Goal: Information Seeking & Learning: Learn about a topic

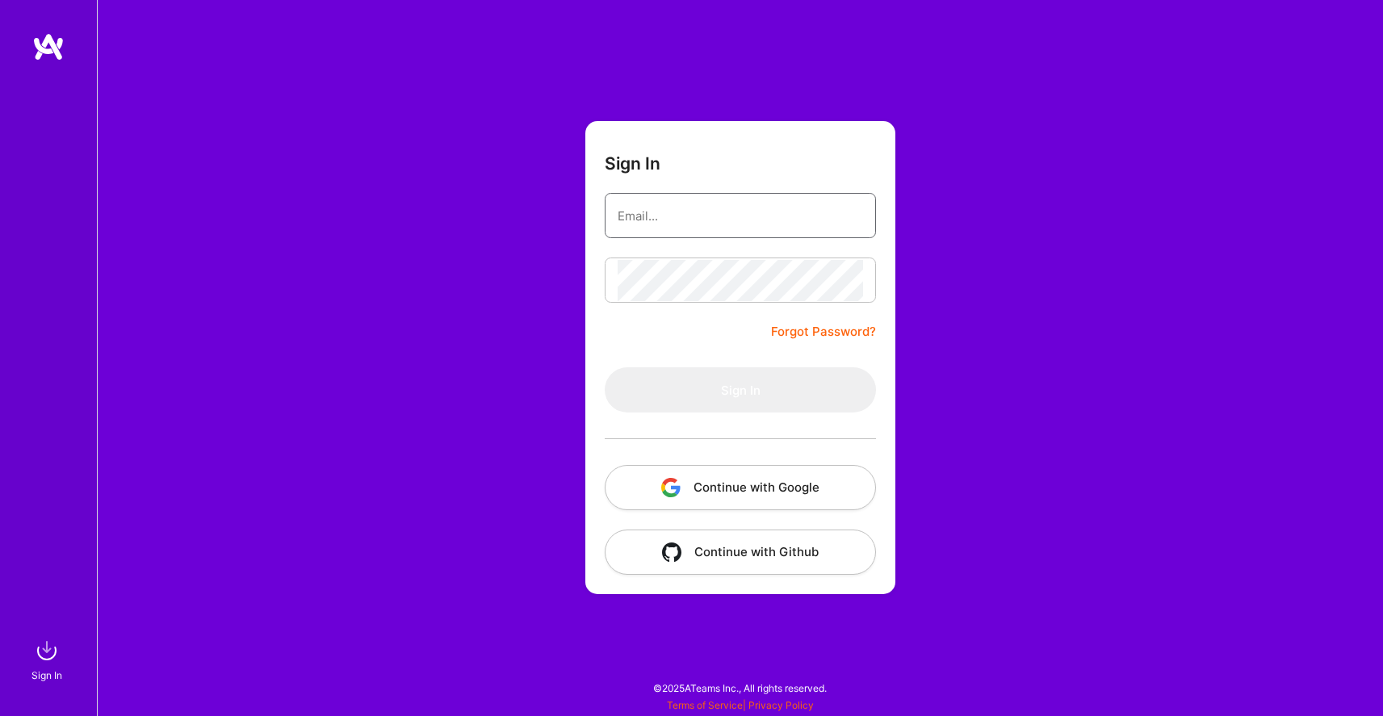
click at [703, 215] on input "email" at bounding box center [740, 215] width 245 height 41
type input "[EMAIL_ADDRESS][DOMAIN_NAME]"
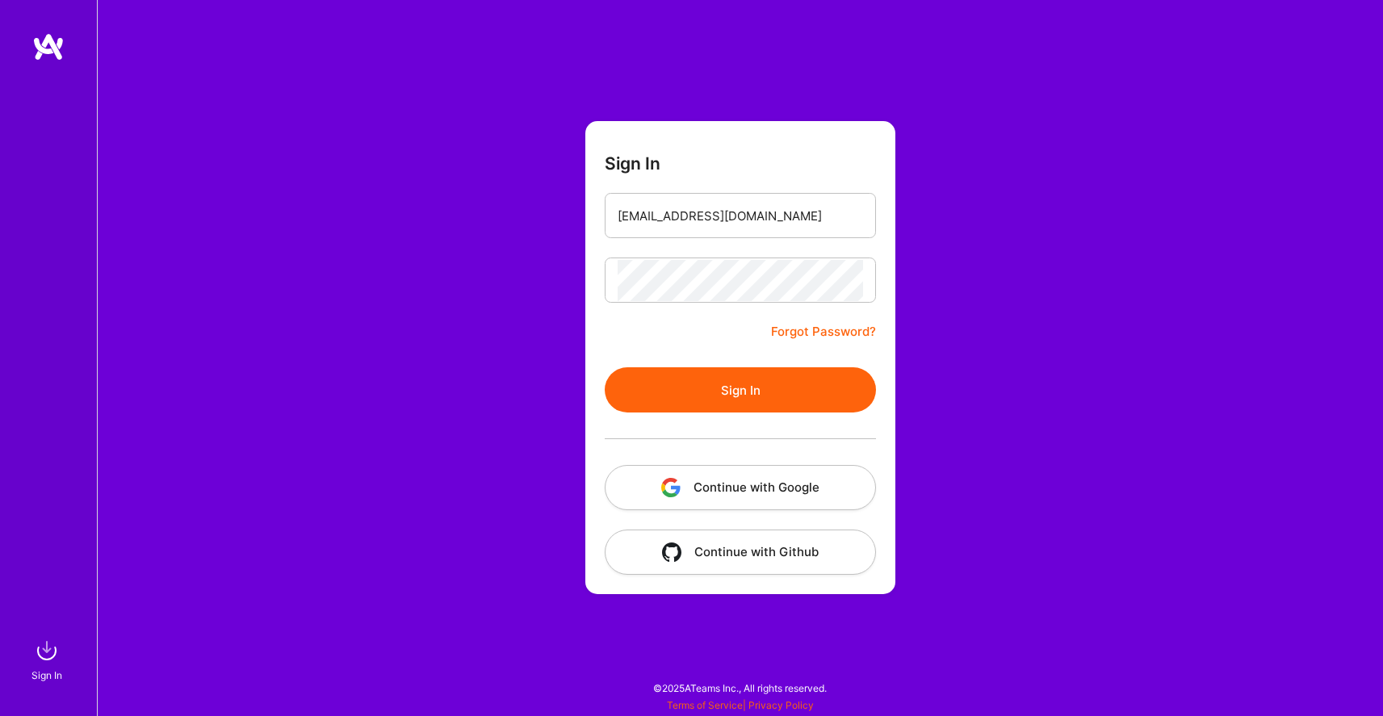
click at [715, 396] on button "Sign In" at bounding box center [740, 389] width 271 height 45
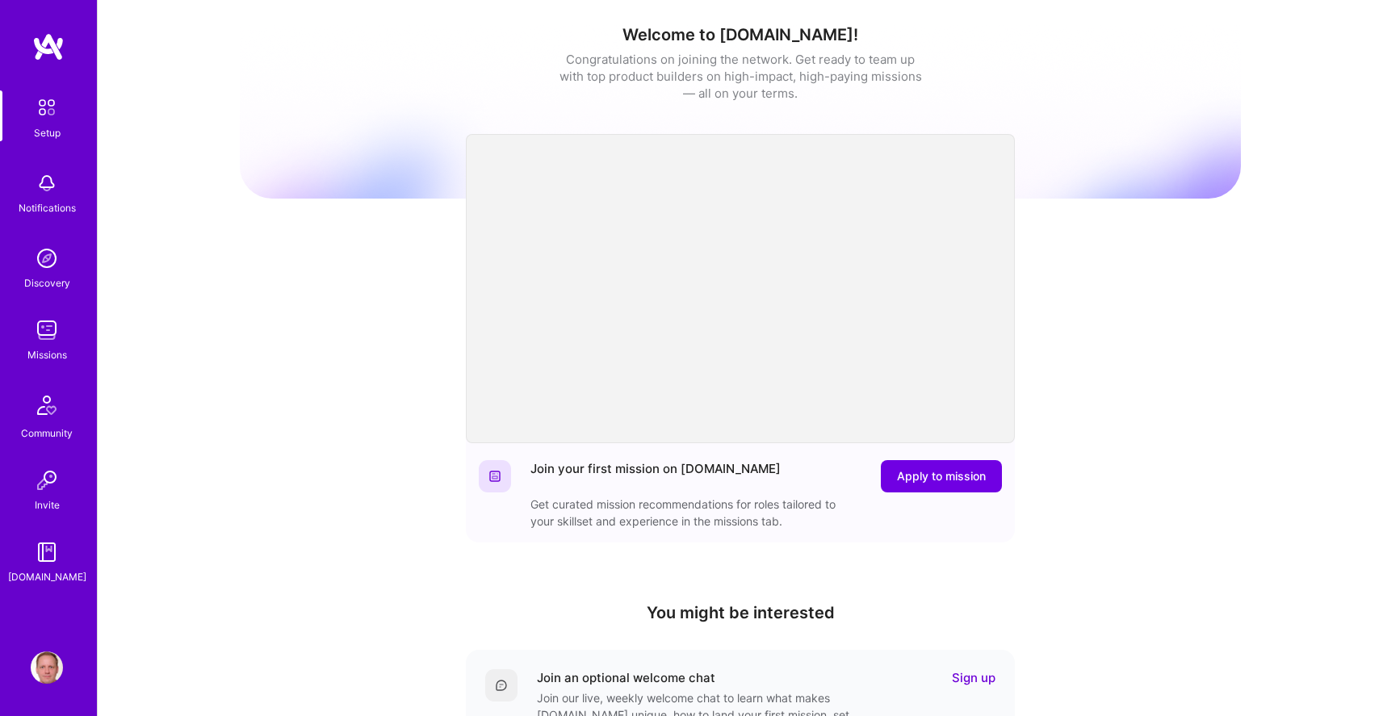
click at [73, 336] on link "Missions" at bounding box center [47, 338] width 100 height 49
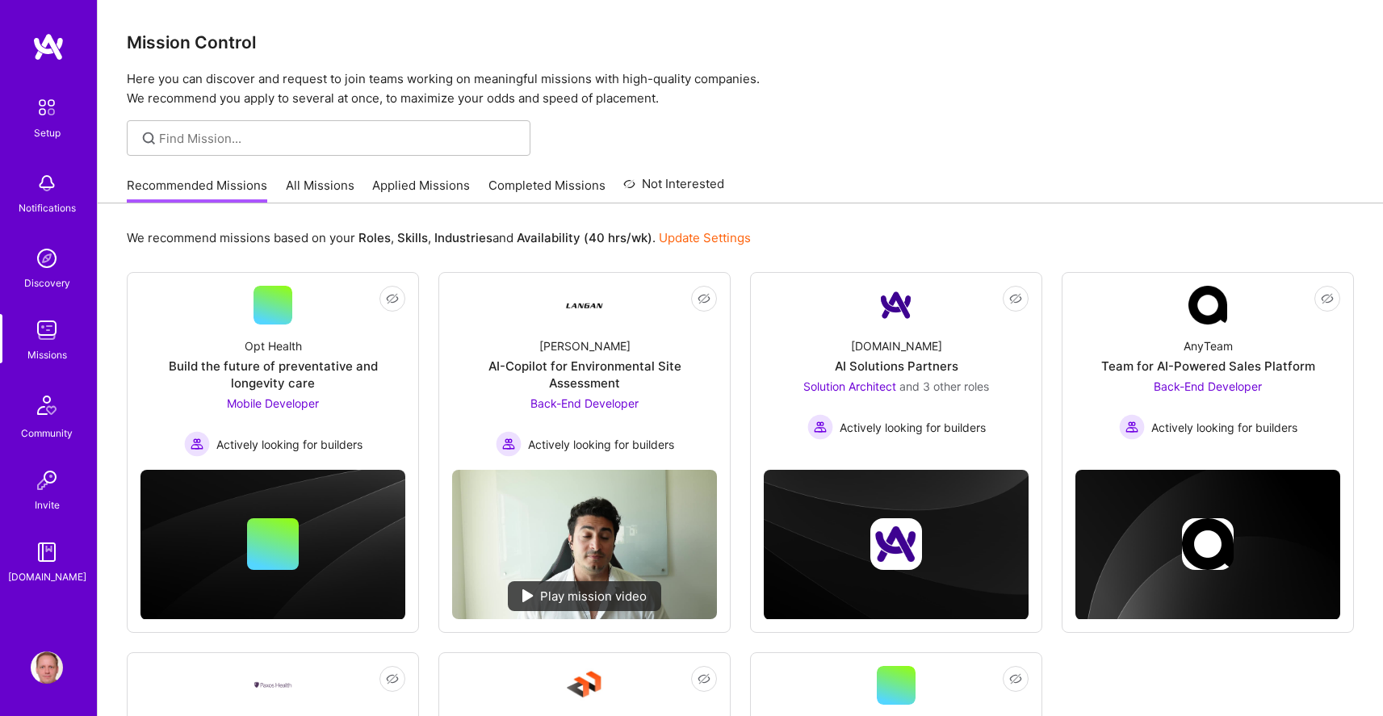
click at [408, 186] on link "Applied Missions" at bounding box center [421, 190] width 98 height 27
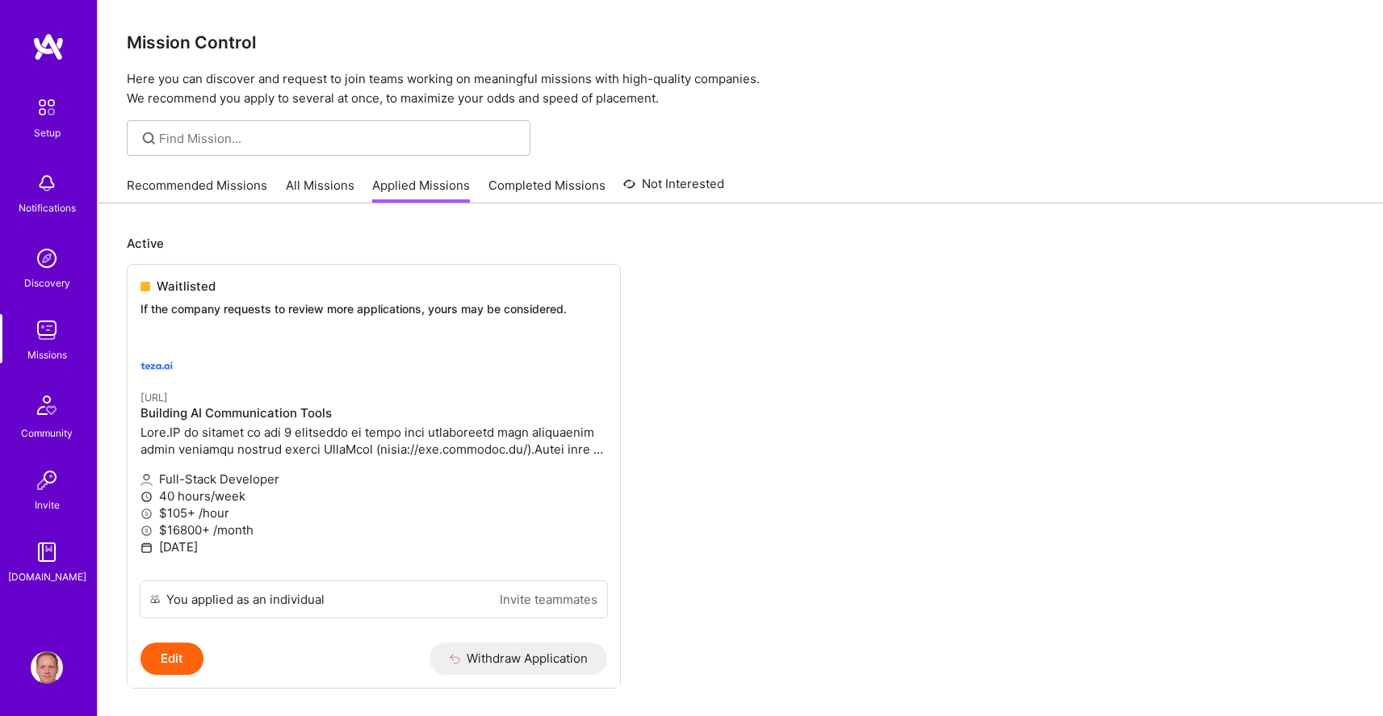
click at [231, 179] on link "Recommended Missions" at bounding box center [197, 190] width 140 height 27
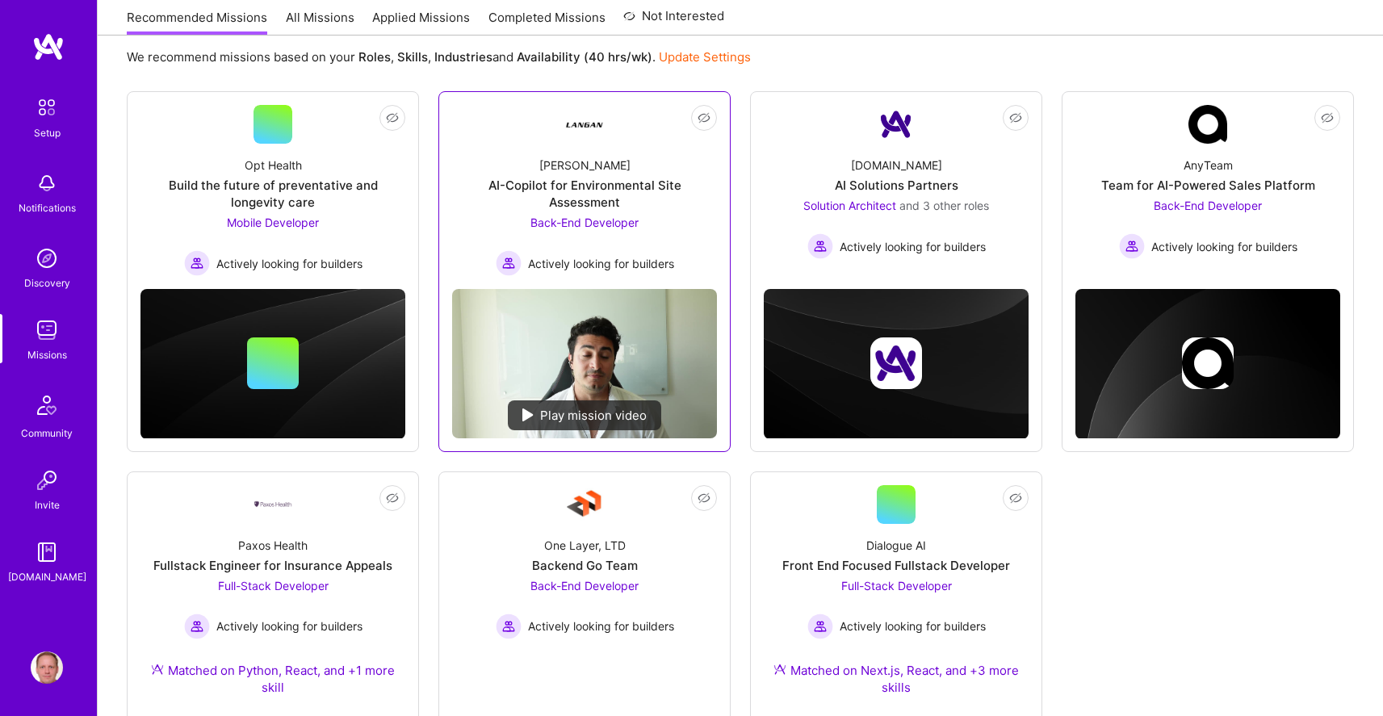
scroll to position [387, 0]
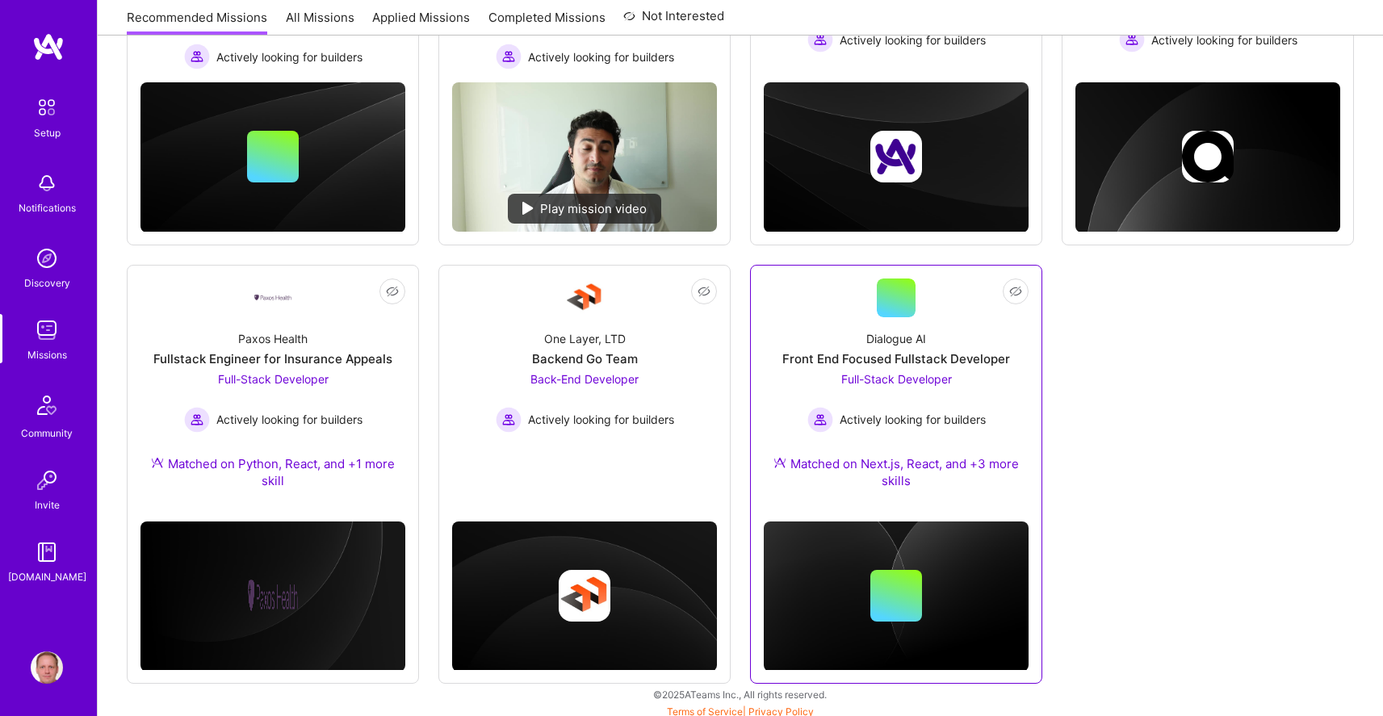
click at [809, 335] on div "Dialogue AI Front End Focused Fullstack Developer Full-Stack Developer Actively…" at bounding box center [896, 412] width 265 height 191
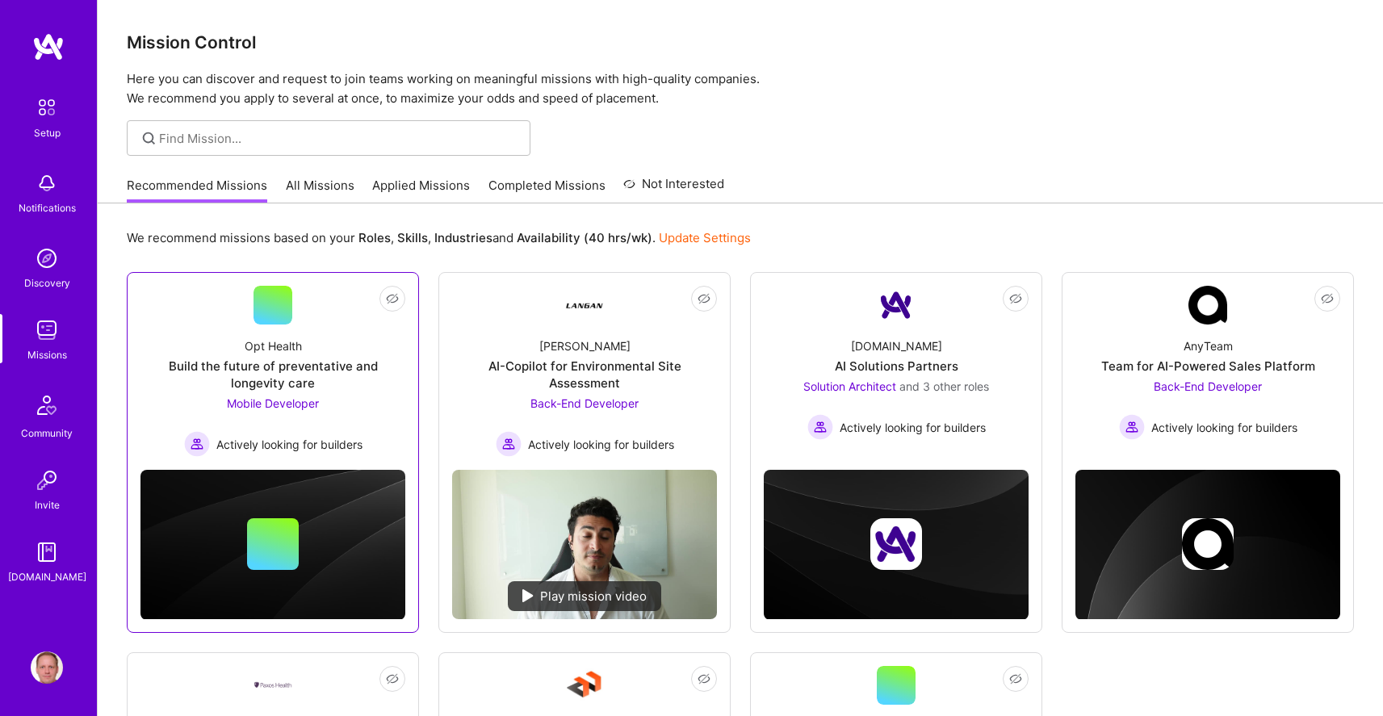
click at [346, 336] on div "Opt Health Build the future of preventative and longevity care Mobile Developer…" at bounding box center [272, 390] width 265 height 132
click at [465, 311] on link "Not Interested [PERSON_NAME]-Copilot for Environmental Site Assessment Back-End…" at bounding box center [584, 371] width 265 height 171
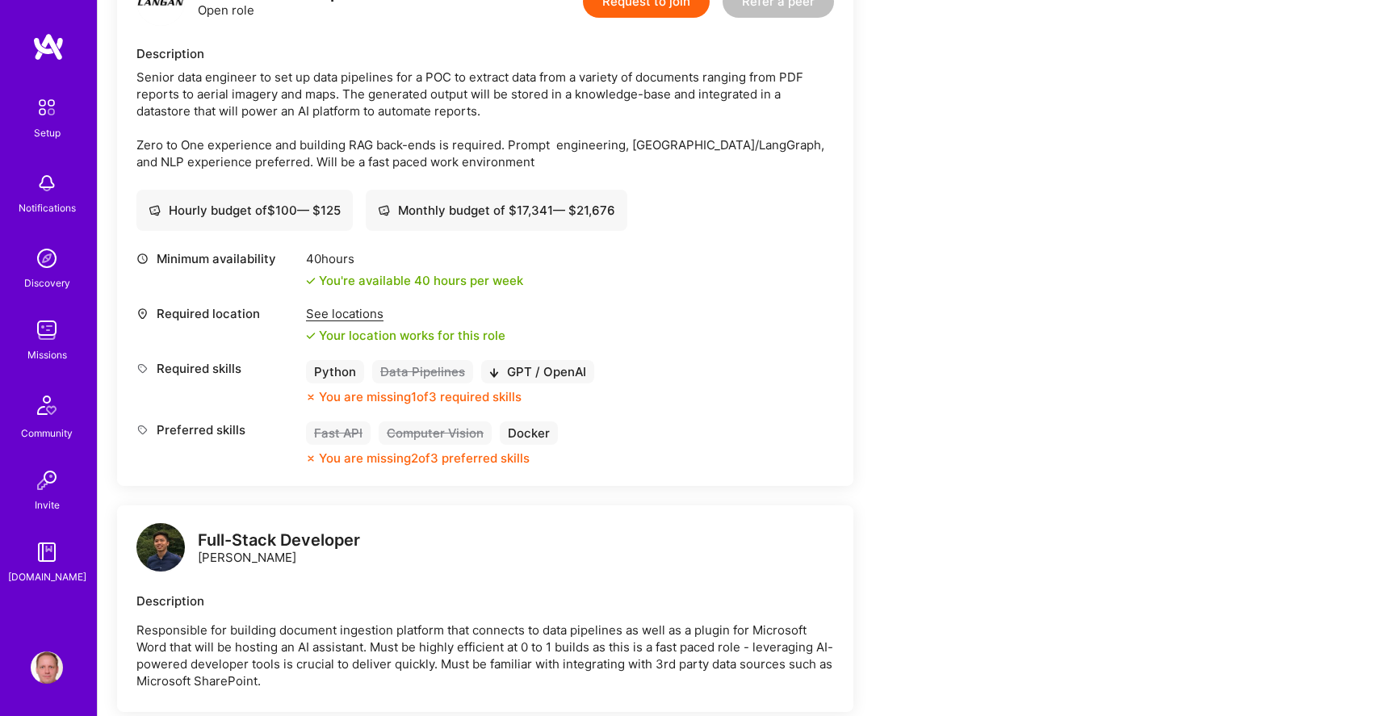
scroll to position [506, 0]
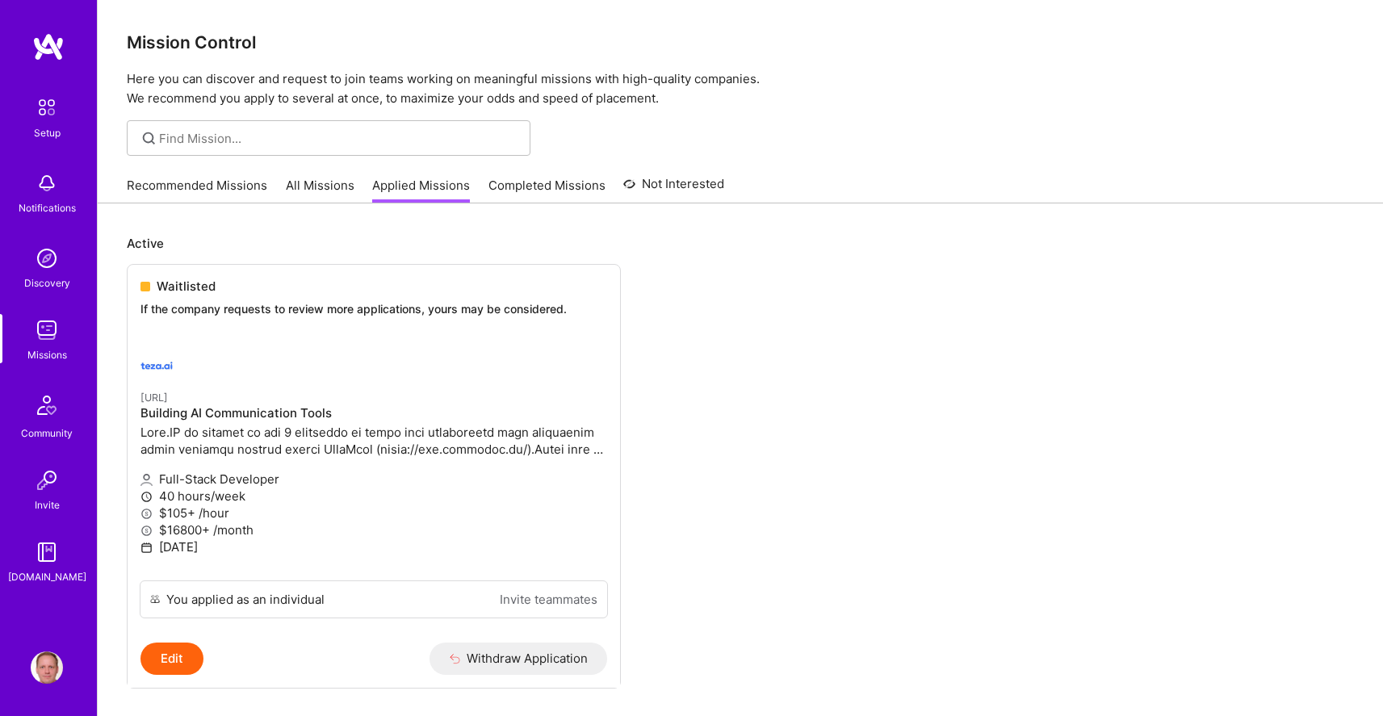
click at [311, 192] on link "All Missions" at bounding box center [320, 190] width 69 height 27
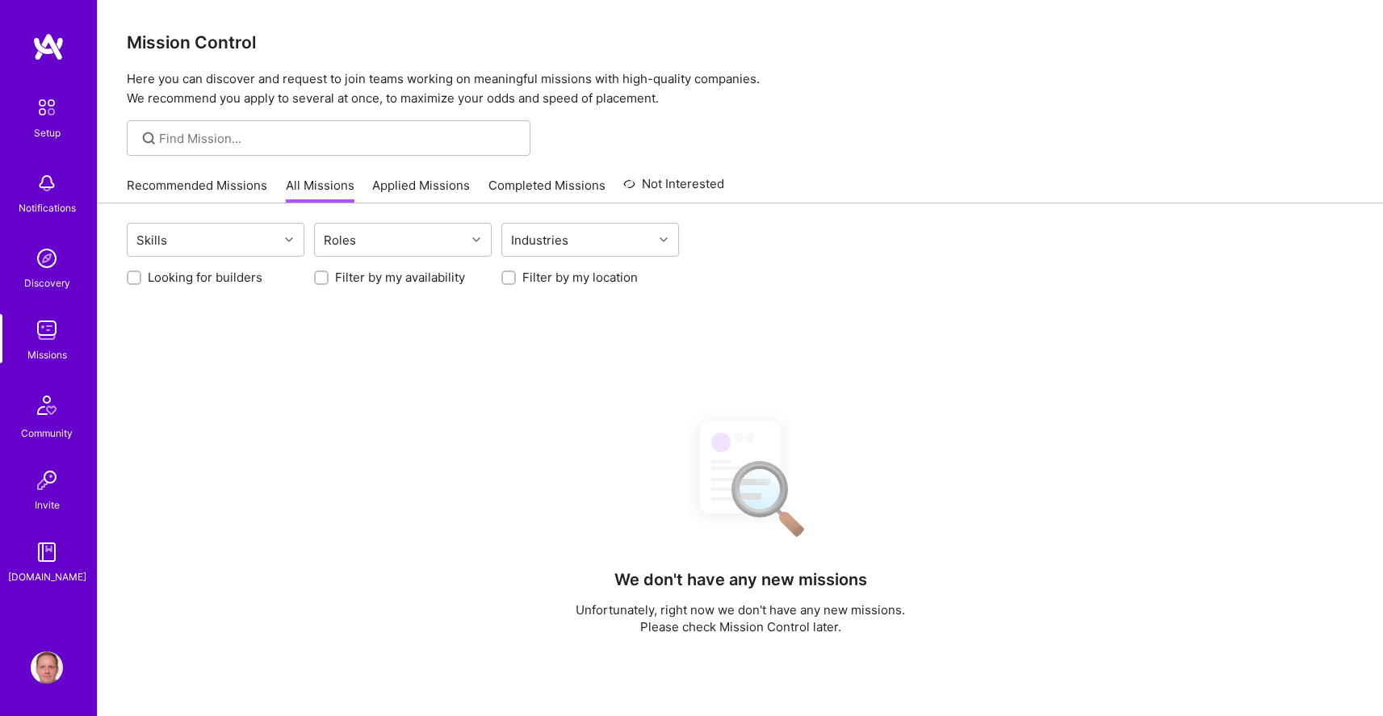
click at [232, 275] on label "Looking for builders" at bounding box center [205, 277] width 115 height 17
click at [141, 275] on input "Looking for builders" at bounding box center [135, 278] width 11 height 11
checkbox input "true"
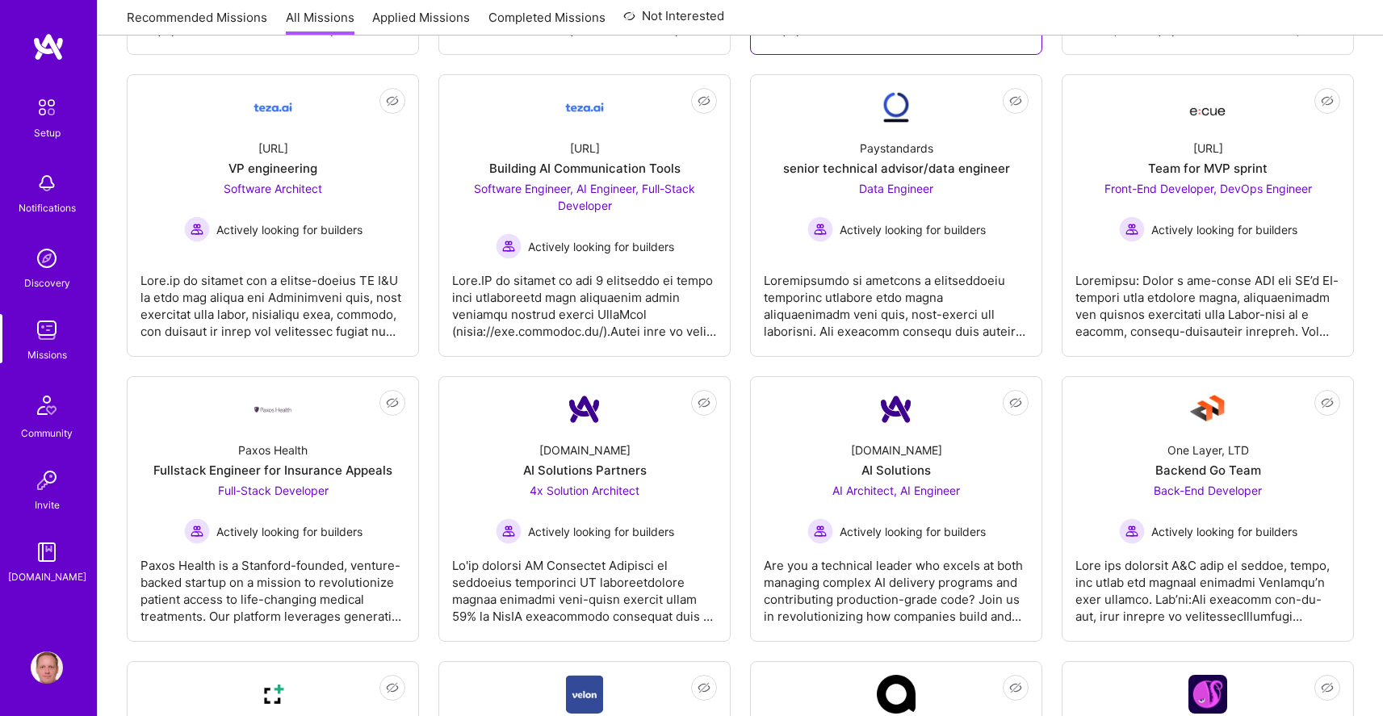
scroll to position [841, 0]
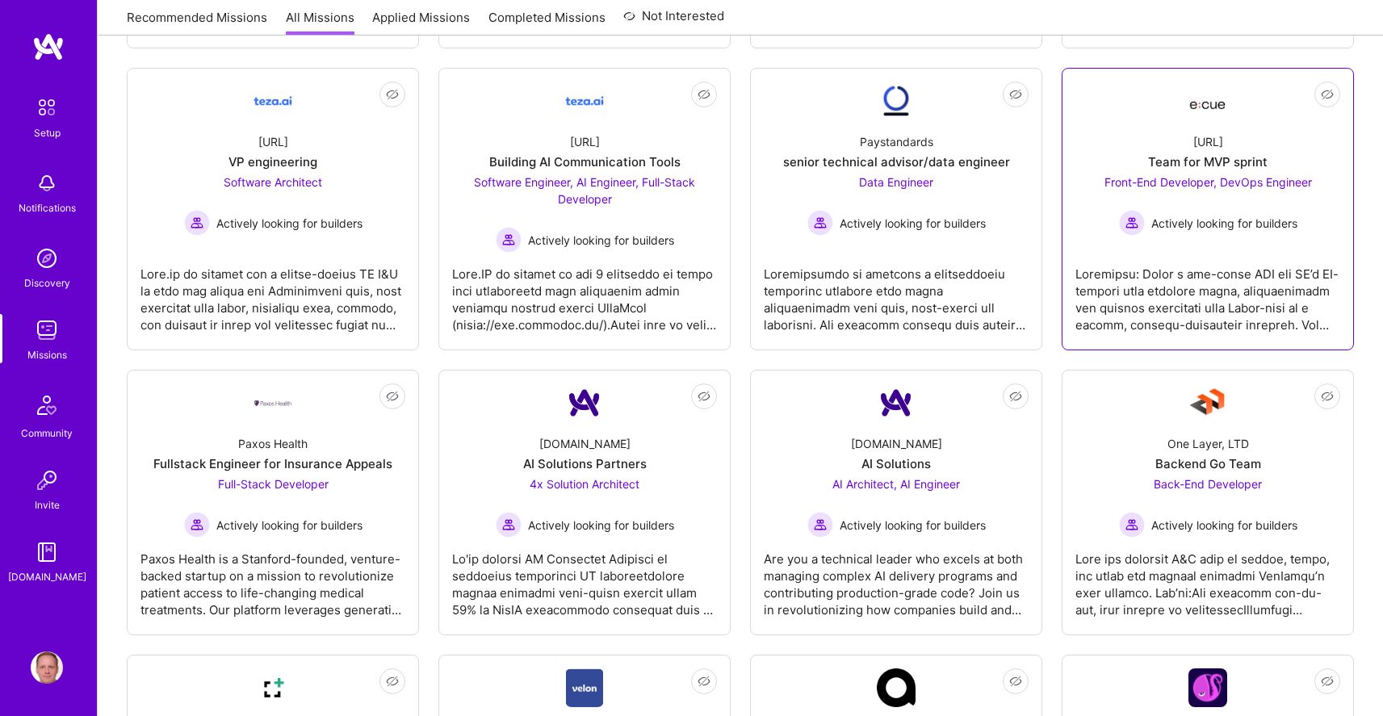
click at [1096, 264] on div at bounding box center [1207, 293] width 265 height 81
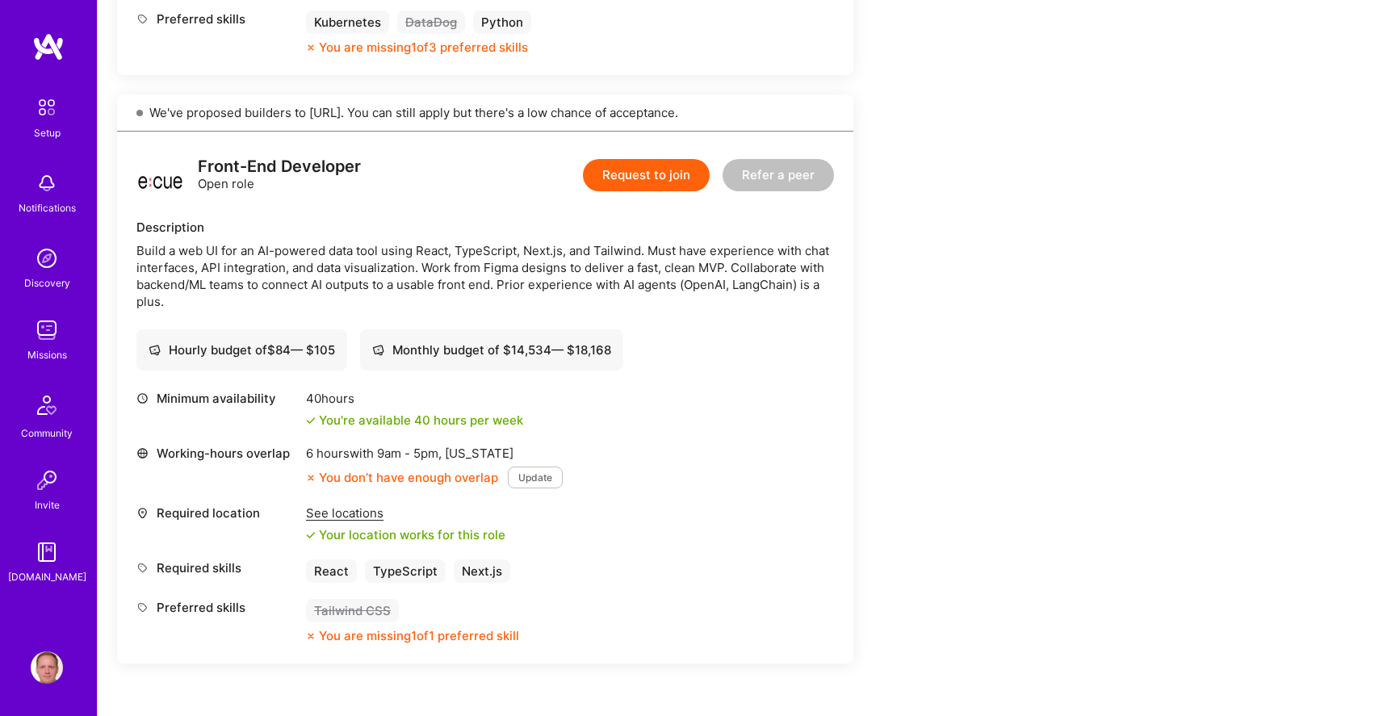
scroll to position [901, 0]
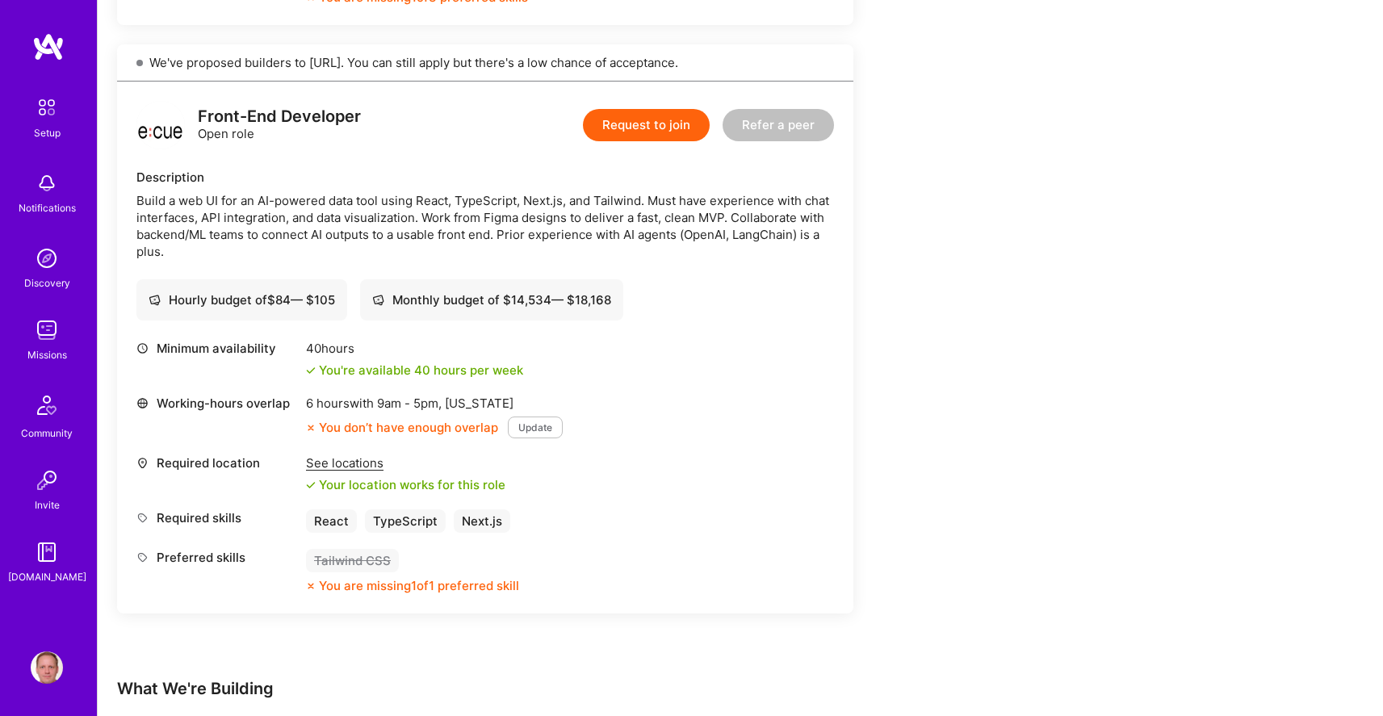
click at [521, 433] on button "Update" at bounding box center [535, 428] width 55 height 22
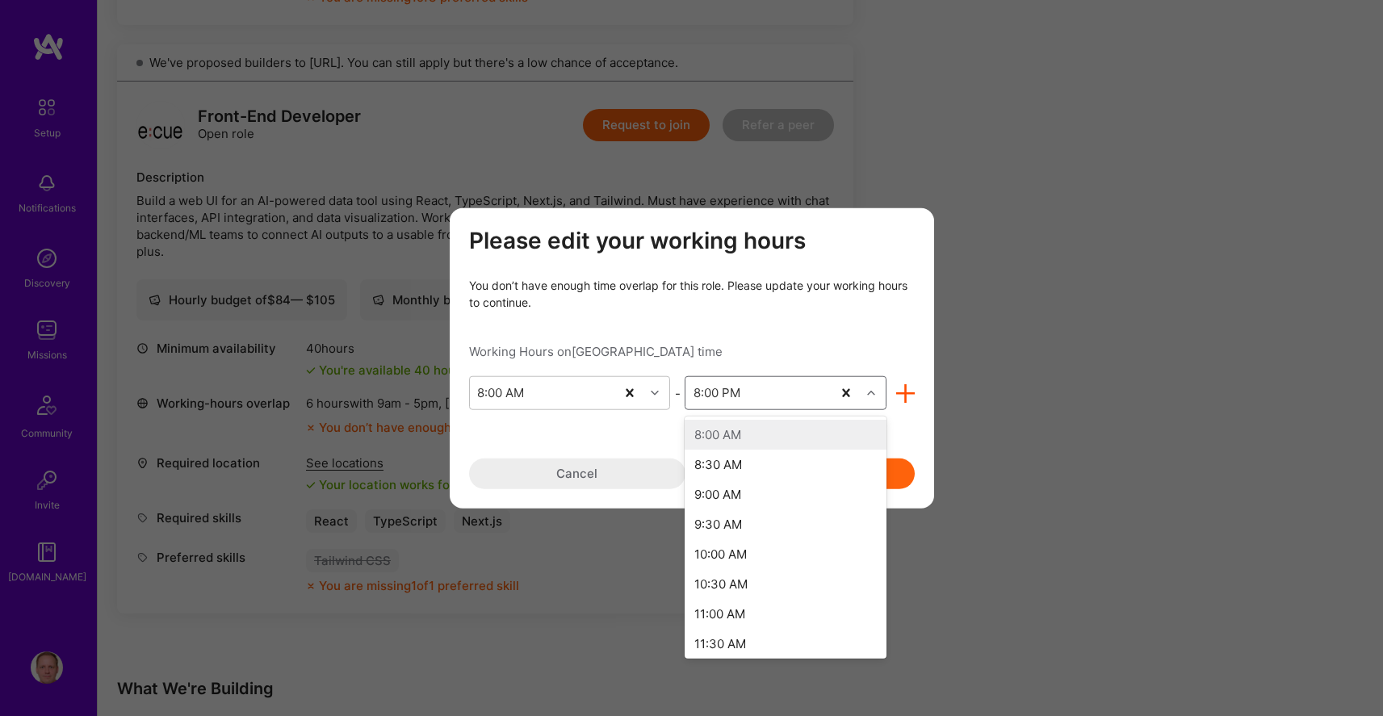
click at [874, 394] on icon "modal" at bounding box center [871, 393] width 8 height 8
click at [793, 618] on div "9:00 PM" at bounding box center [785, 630] width 202 height 30
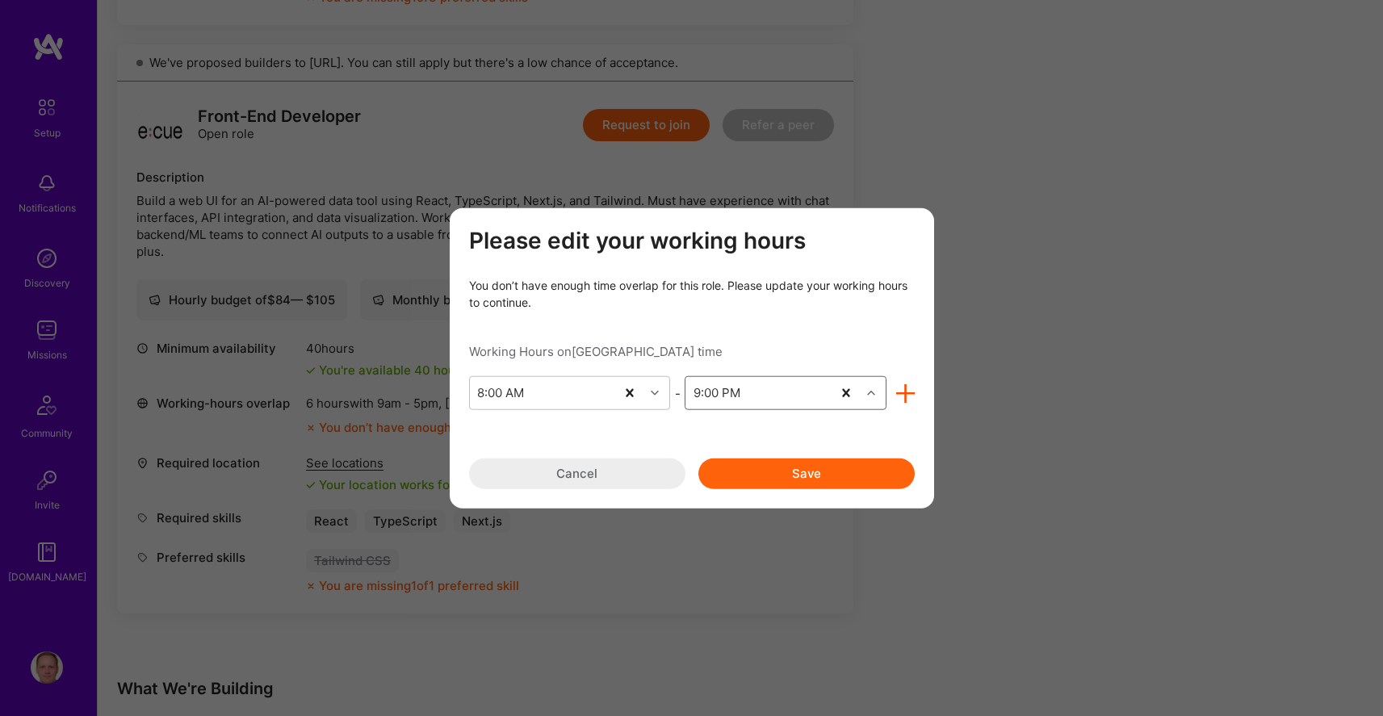
click at [802, 475] on button "Save" at bounding box center [806, 473] width 216 height 31
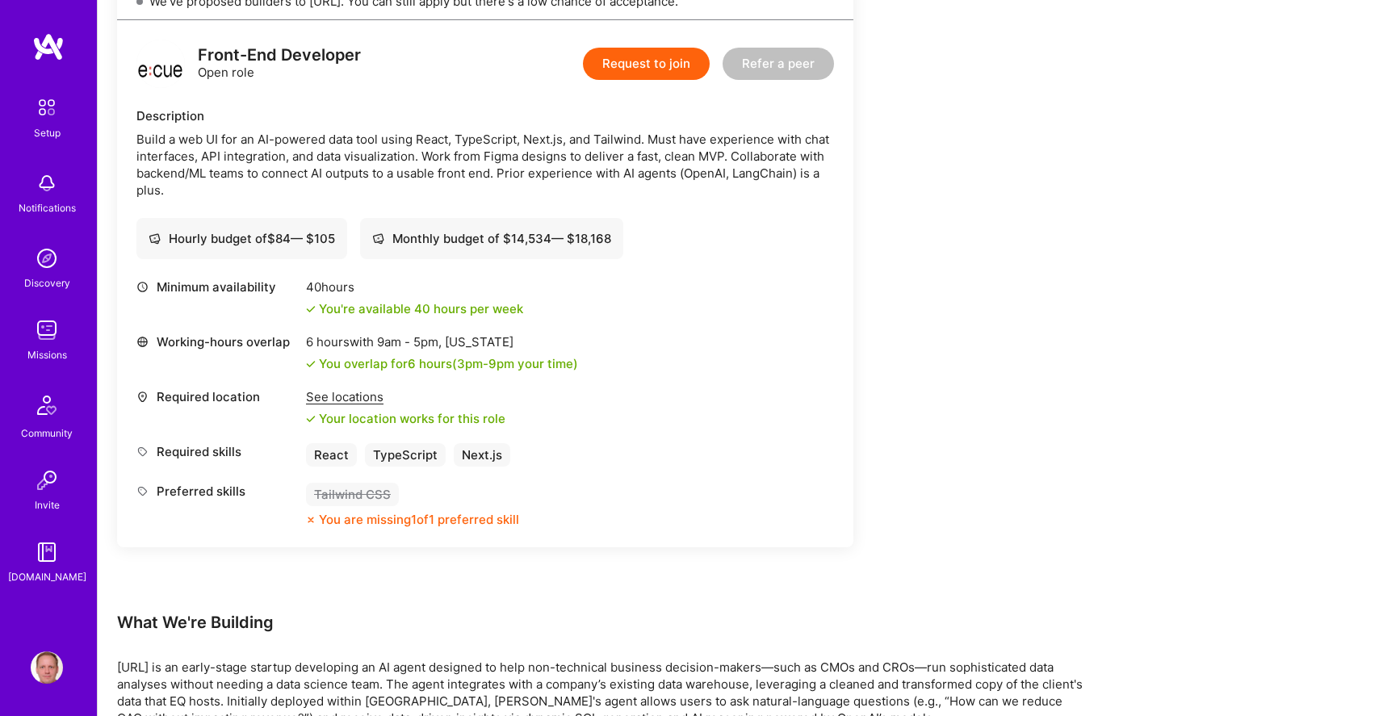
scroll to position [953, 0]
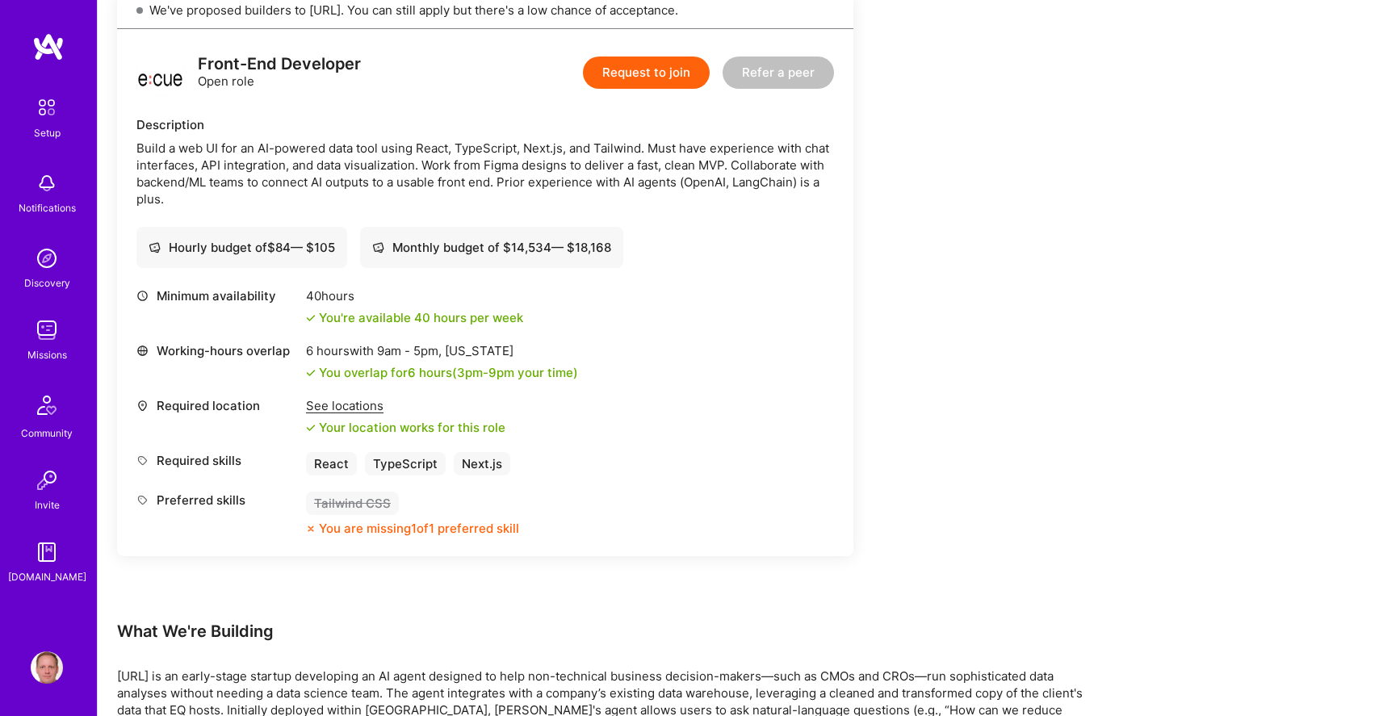
click at [46, 325] on img at bounding box center [47, 330] width 32 height 32
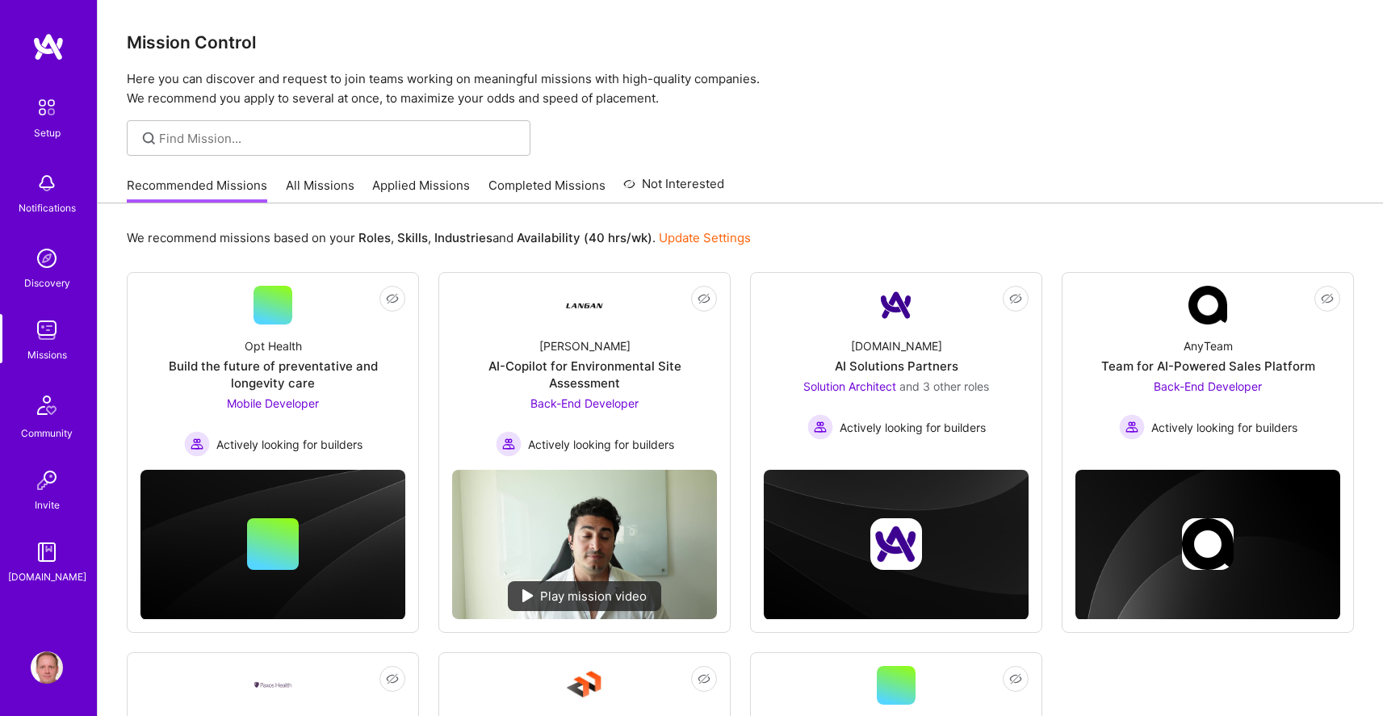
click at [46, 325] on img at bounding box center [47, 330] width 32 height 32
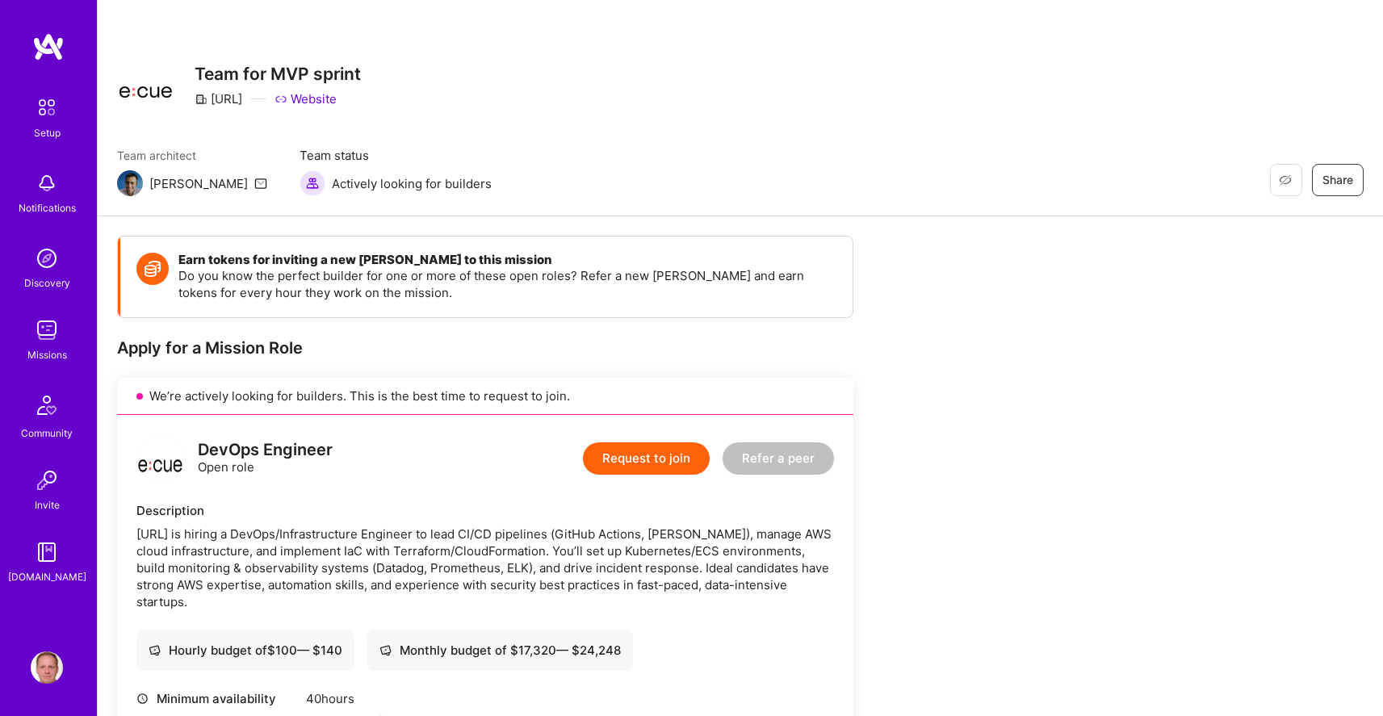
click at [58, 331] on img at bounding box center [47, 330] width 32 height 32
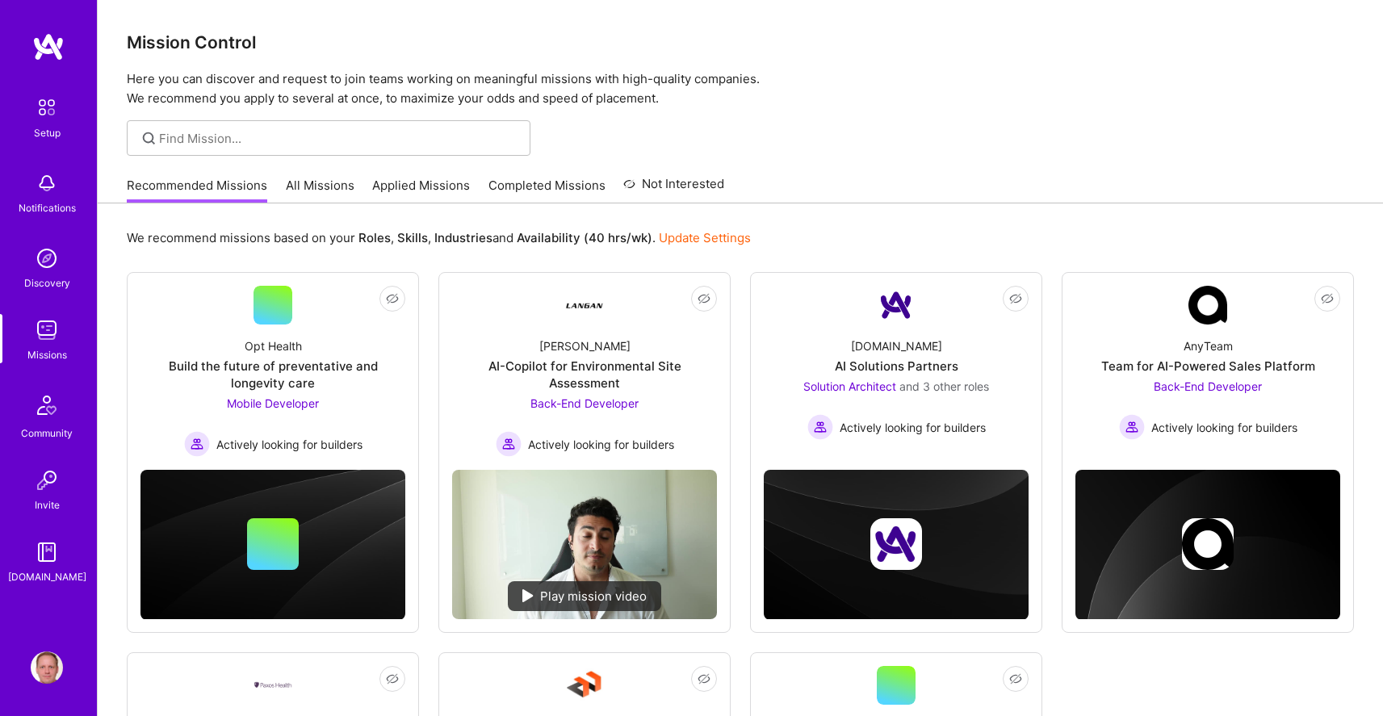
click at [430, 183] on link "Applied Missions" at bounding box center [421, 190] width 98 height 27
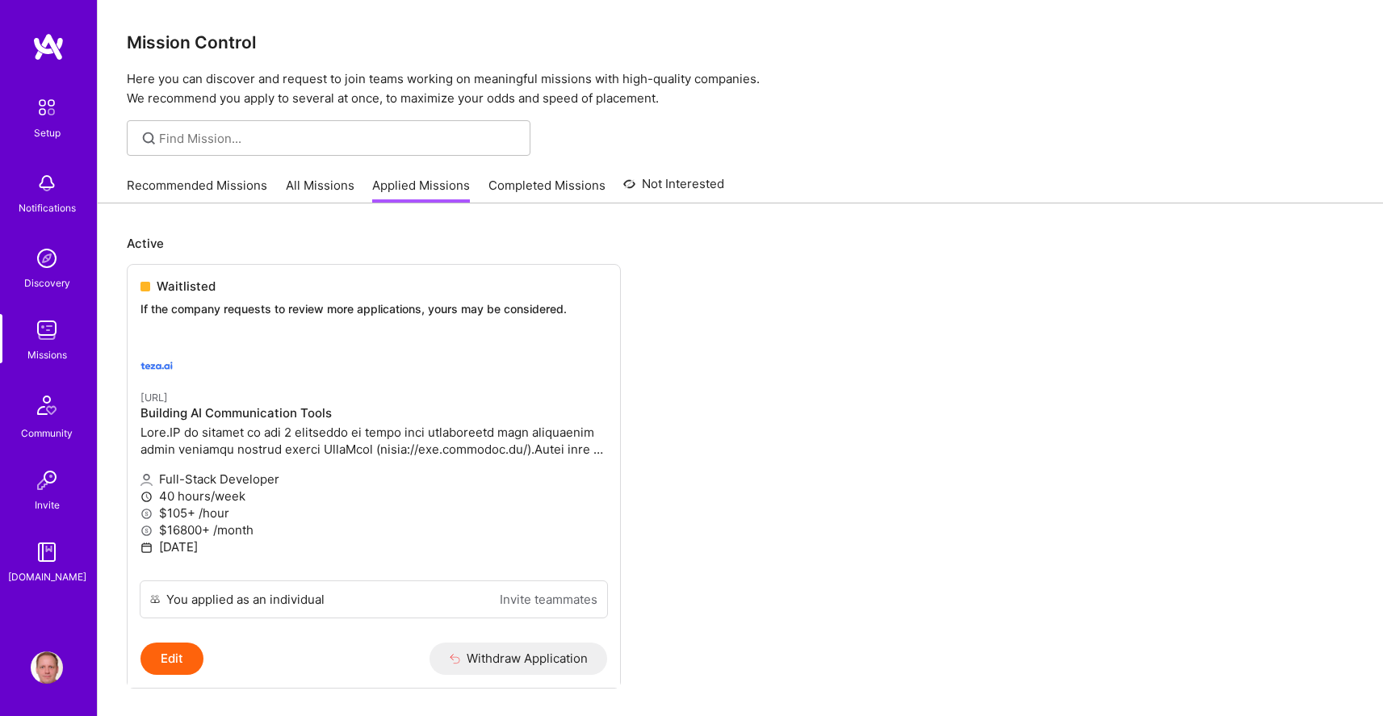
click at [327, 170] on div "Recommended Missions All Missions Applied Missions Completed Missions Not Inter…" at bounding box center [425, 185] width 597 height 35
click at [321, 189] on link "All Missions" at bounding box center [320, 190] width 69 height 27
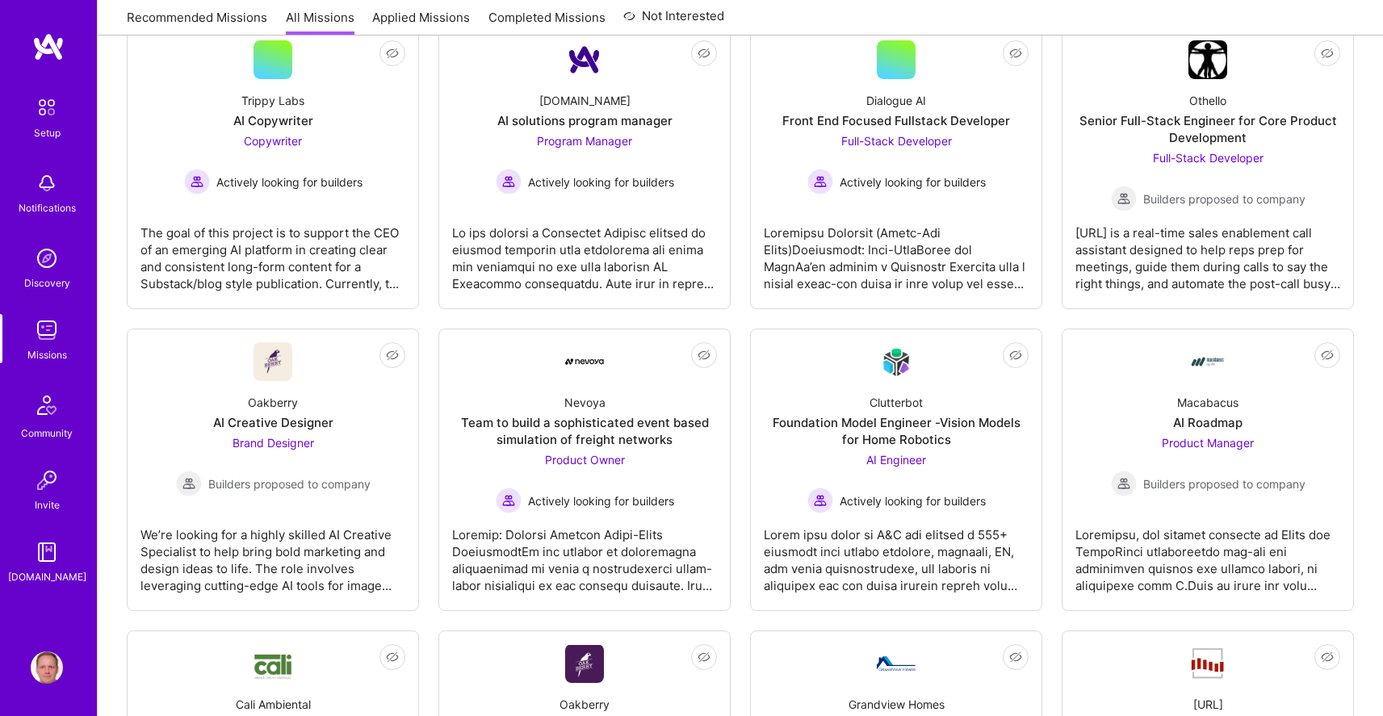
scroll to position [63, 0]
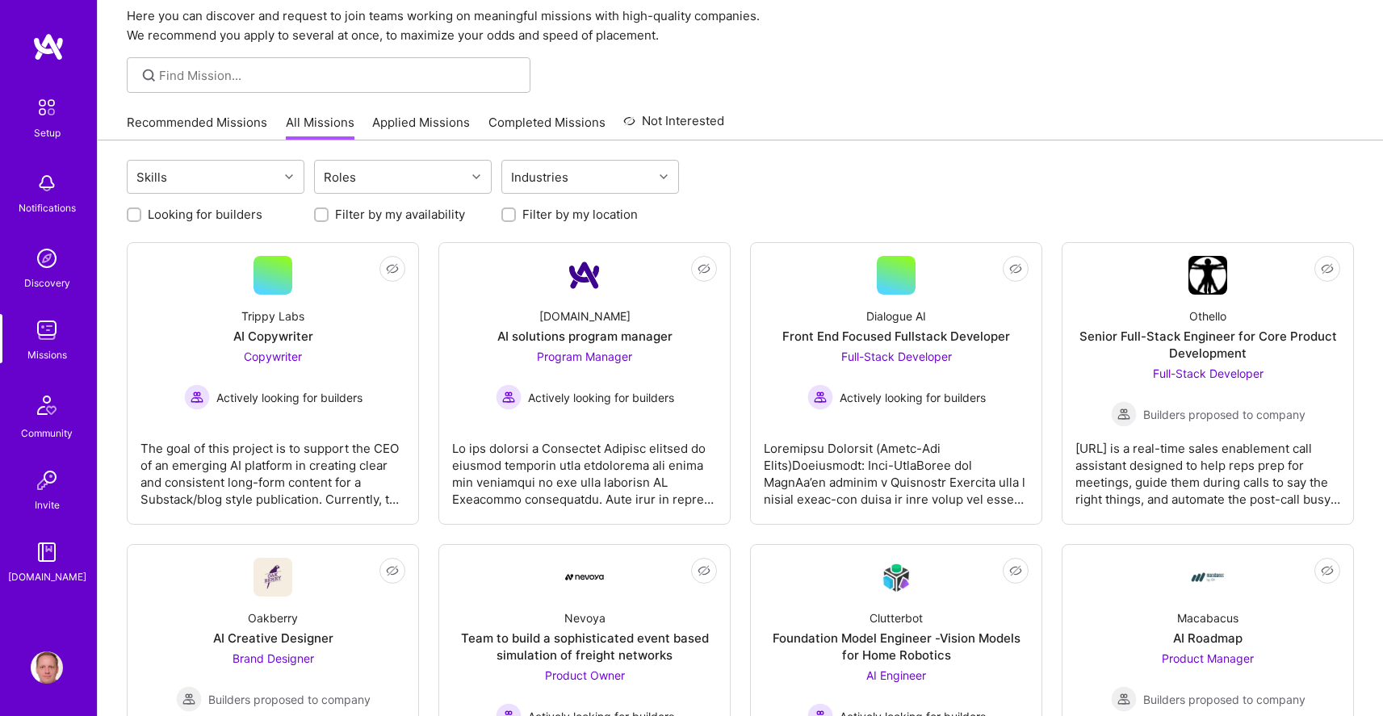
click at [245, 209] on label "Looking for builders" at bounding box center [205, 214] width 115 height 17
click at [141, 210] on input "Looking for builders" at bounding box center [135, 215] width 11 height 11
checkbox input "true"
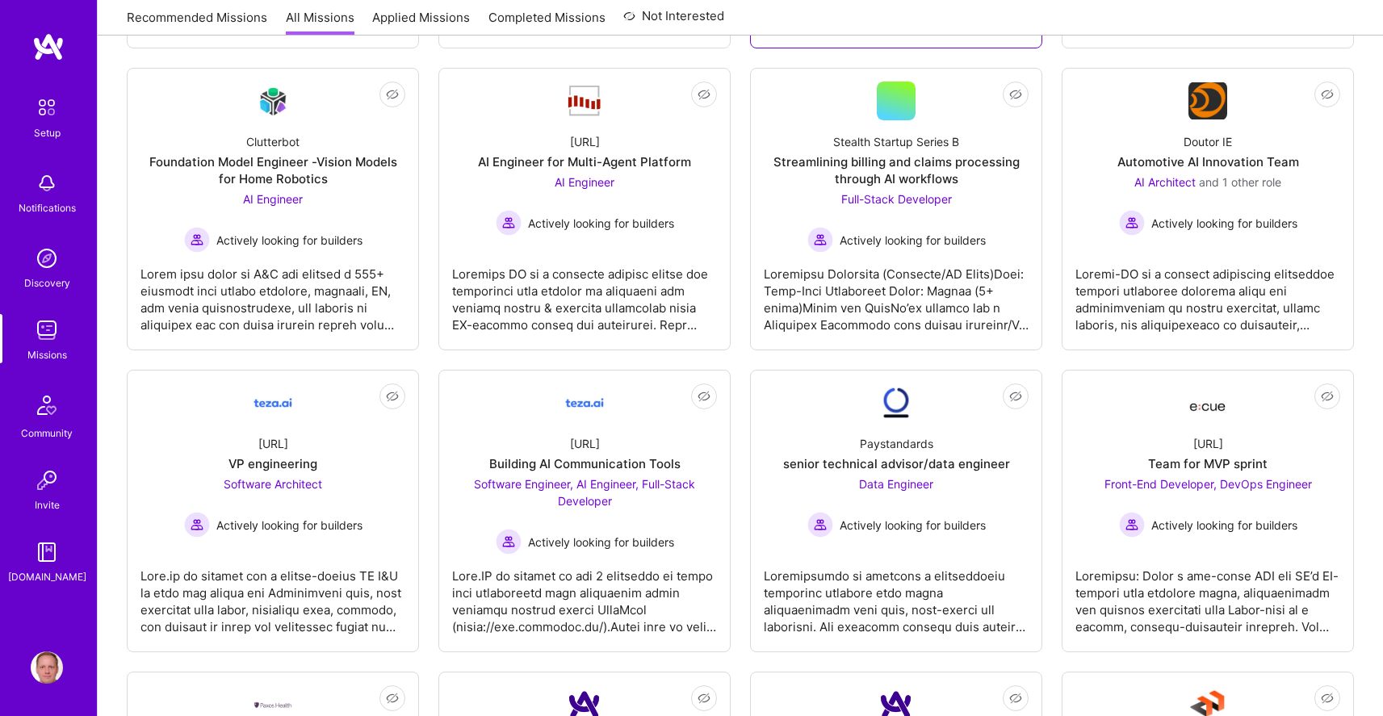
scroll to position [608, 0]
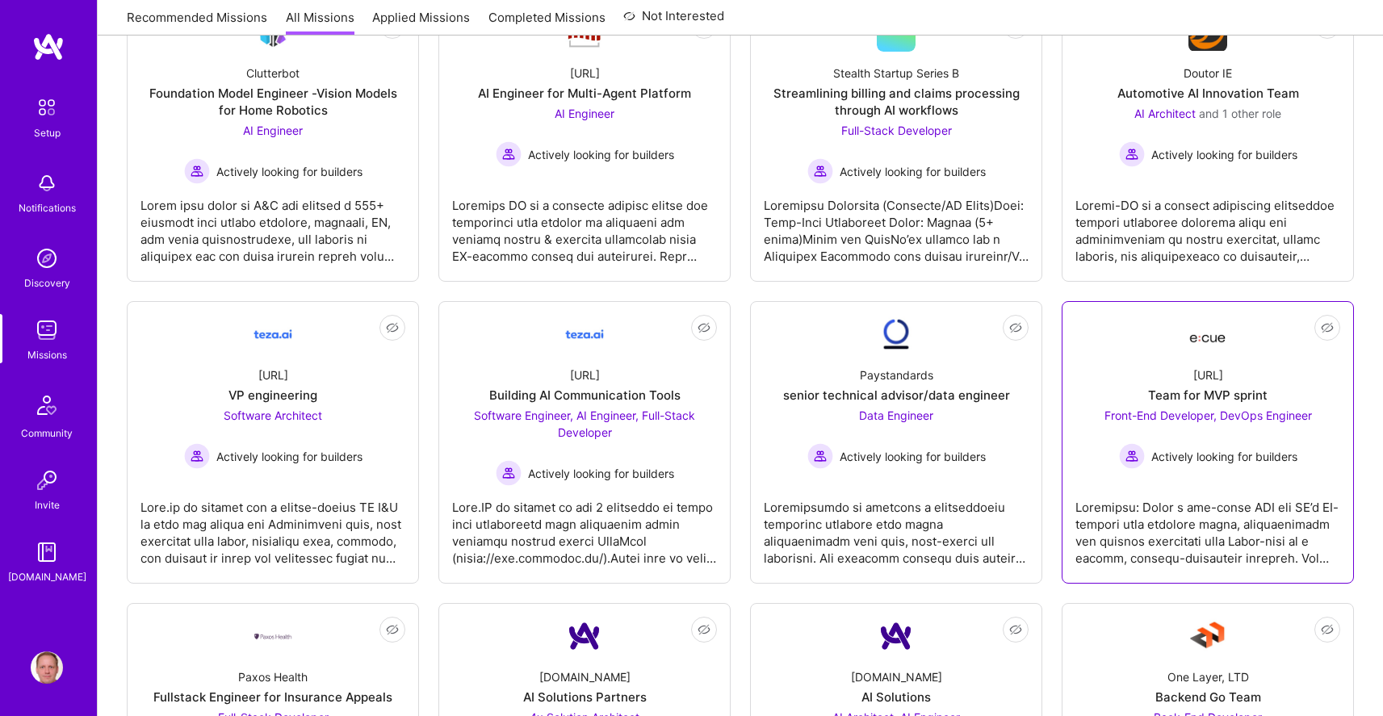
click at [1124, 377] on div "Ecue.ai Team for MVP sprint Front-End Developer, DevOps Engineer Actively looki…" at bounding box center [1207, 411] width 265 height 115
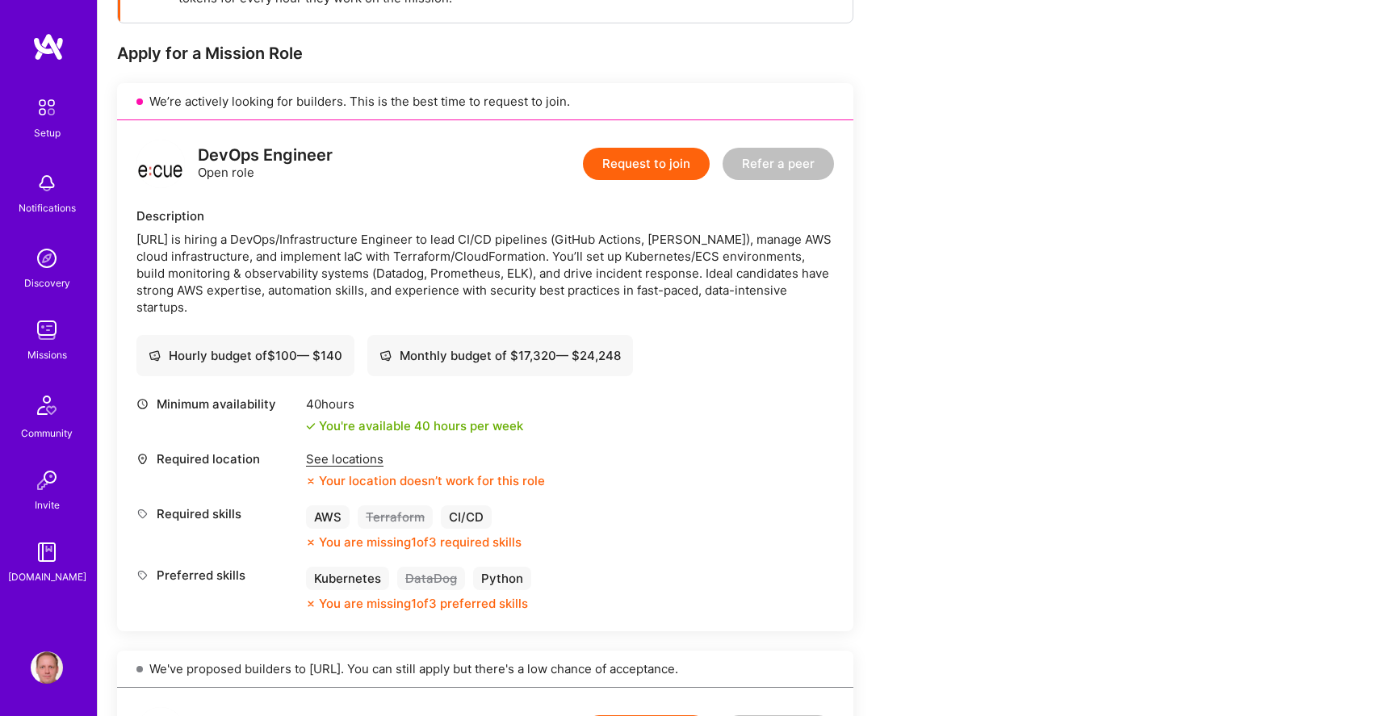
scroll to position [205, 0]
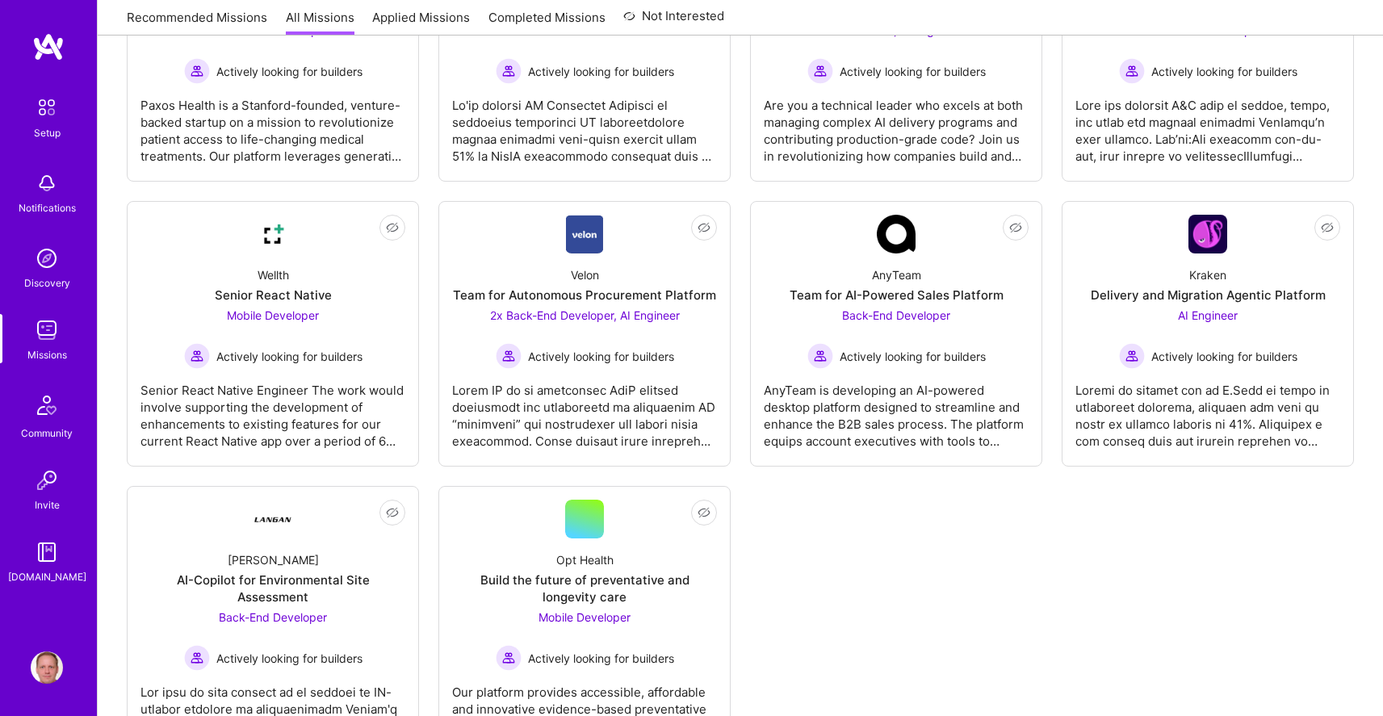
scroll to position [1357, 0]
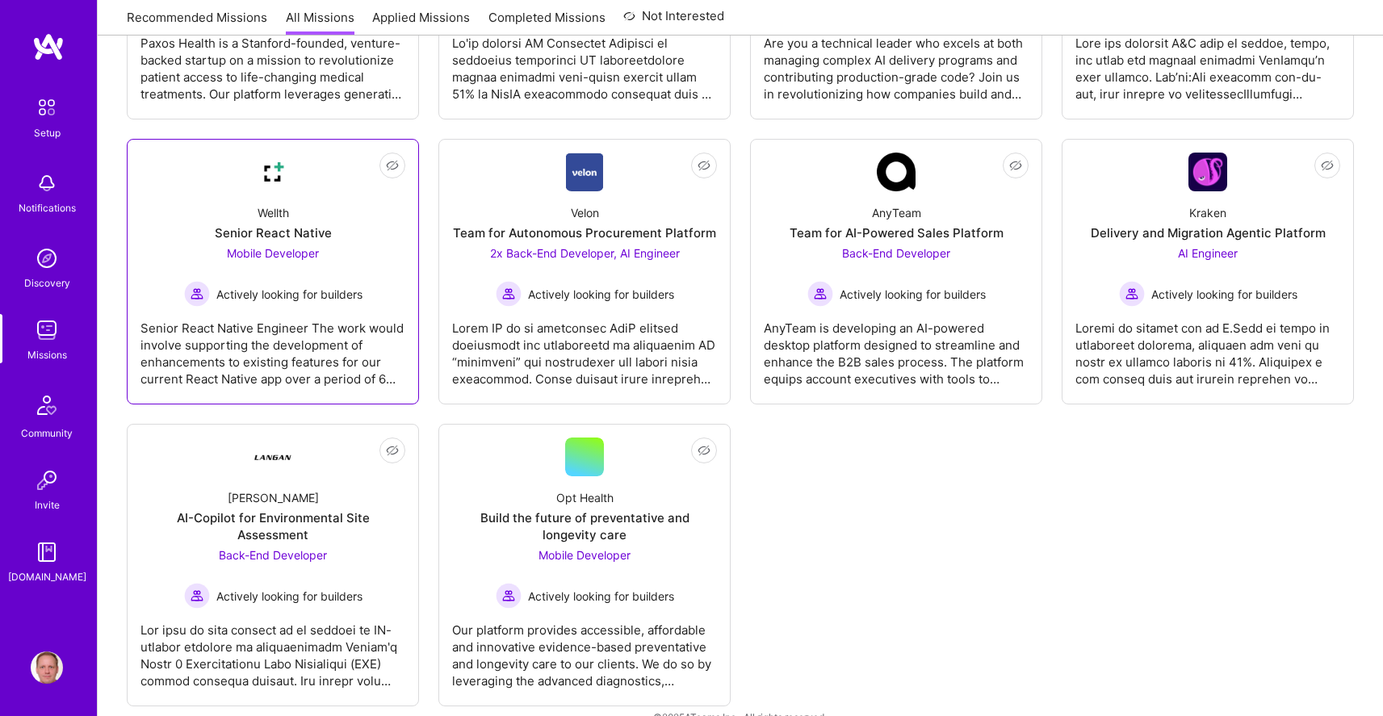
click at [384, 257] on div "Wellth Senior React Native Mobile Developer Actively looking for builders" at bounding box center [272, 248] width 265 height 115
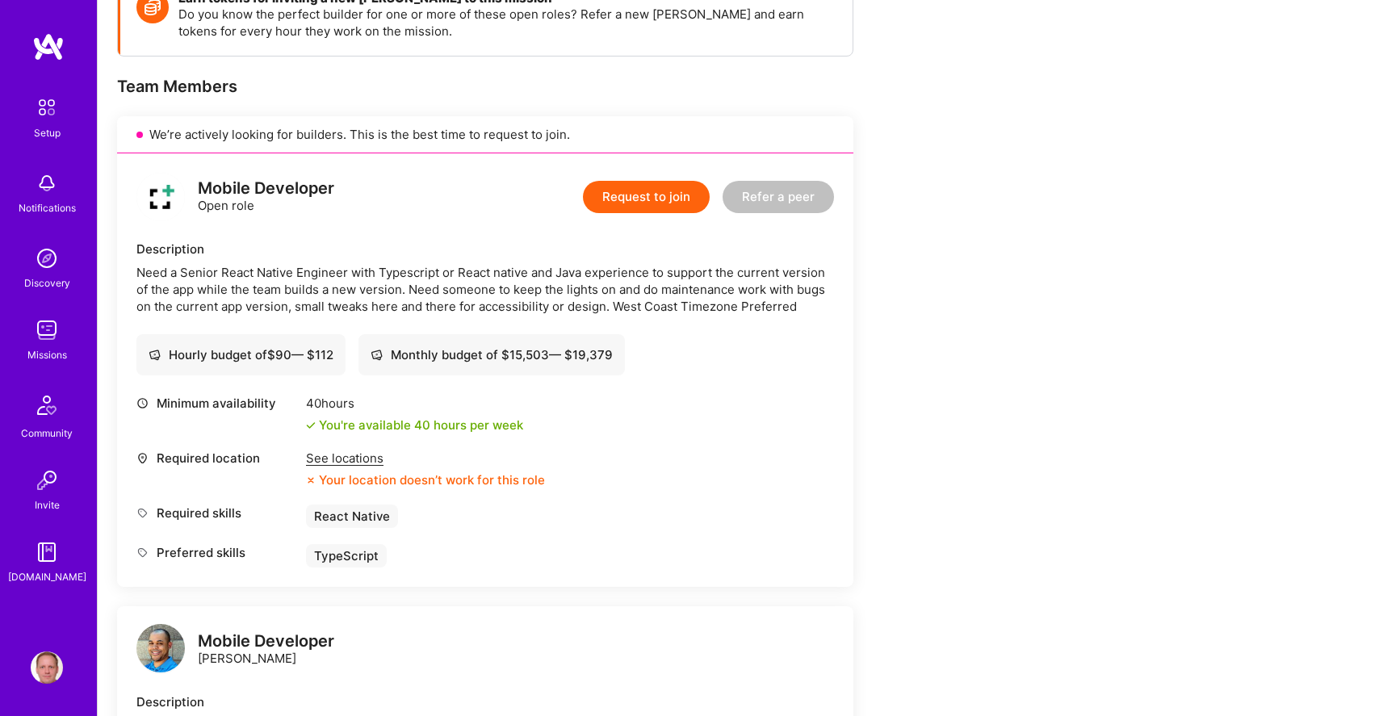
scroll to position [240, 0]
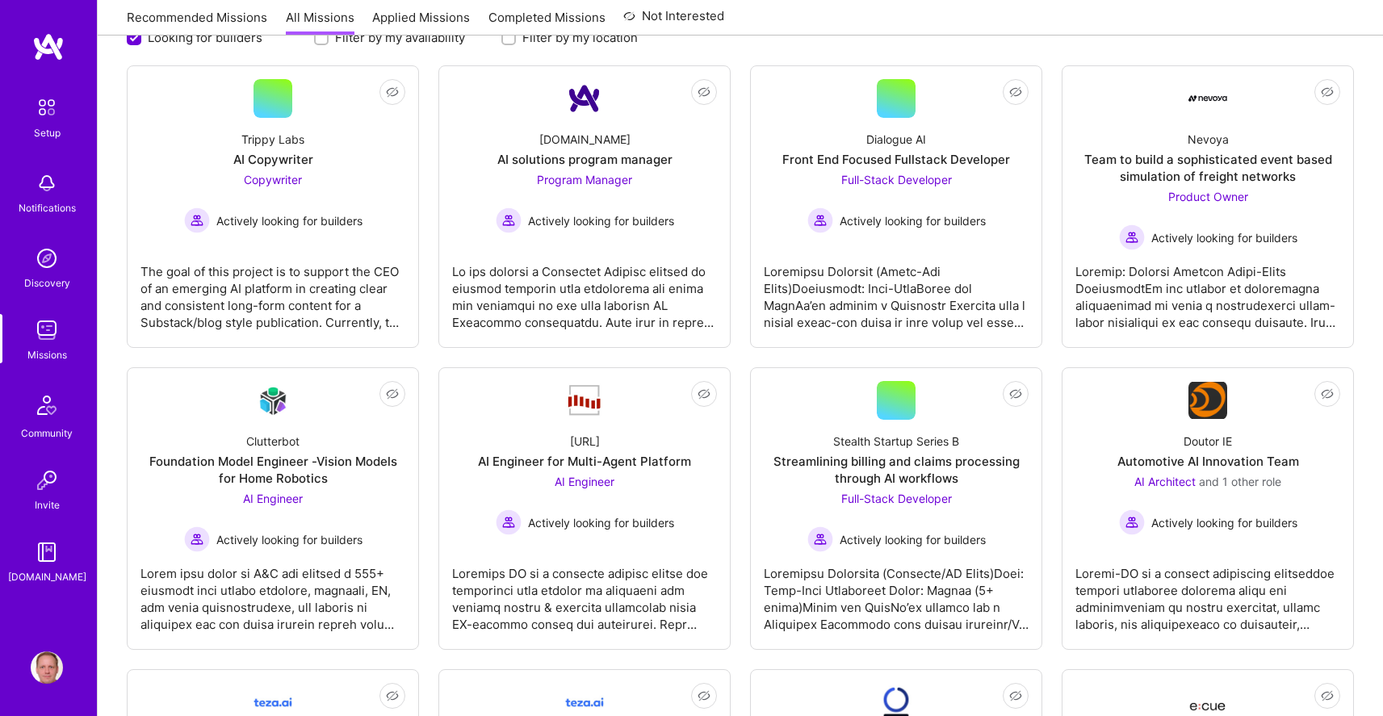
scroll to position [1357, 0]
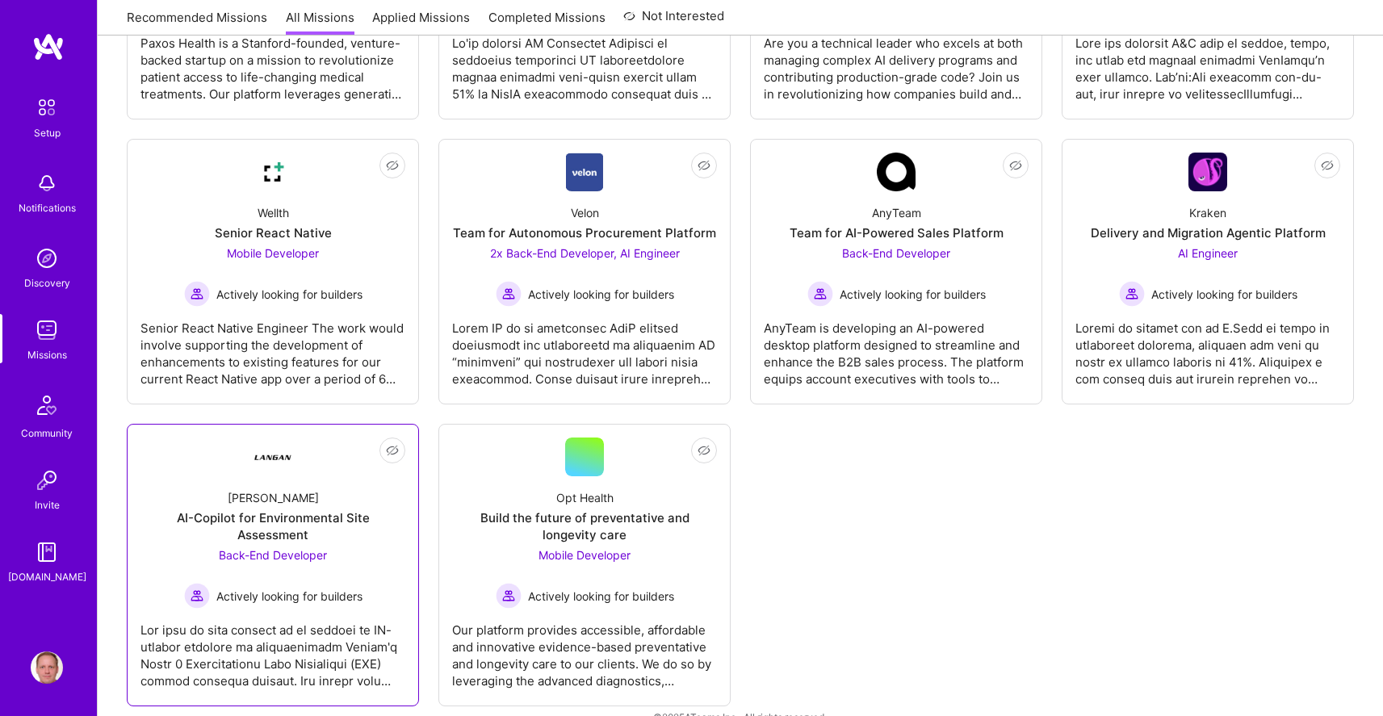
click at [242, 483] on div "Langan AI-Copilot for Environmental Site Assessment Back-End Developer Actively…" at bounding box center [272, 542] width 265 height 132
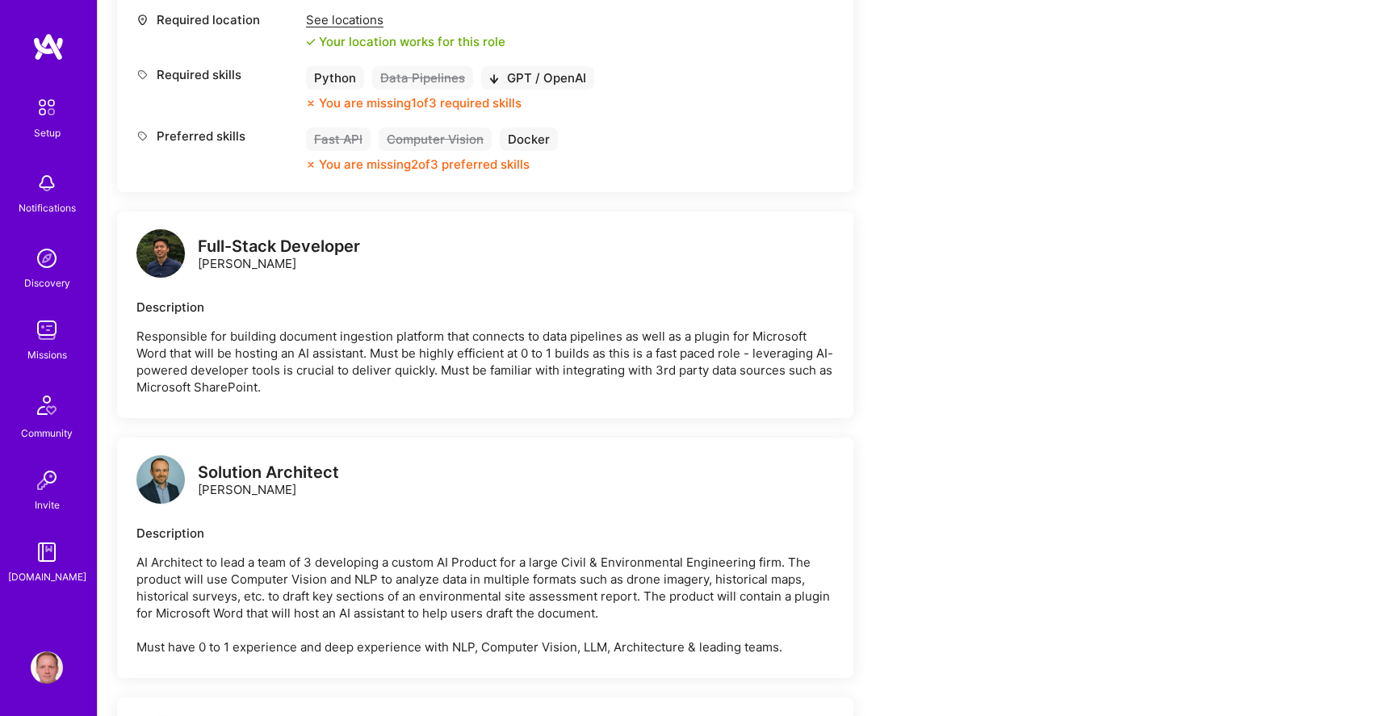
scroll to position [758, 0]
